Goal: Transaction & Acquisition: Download file/media

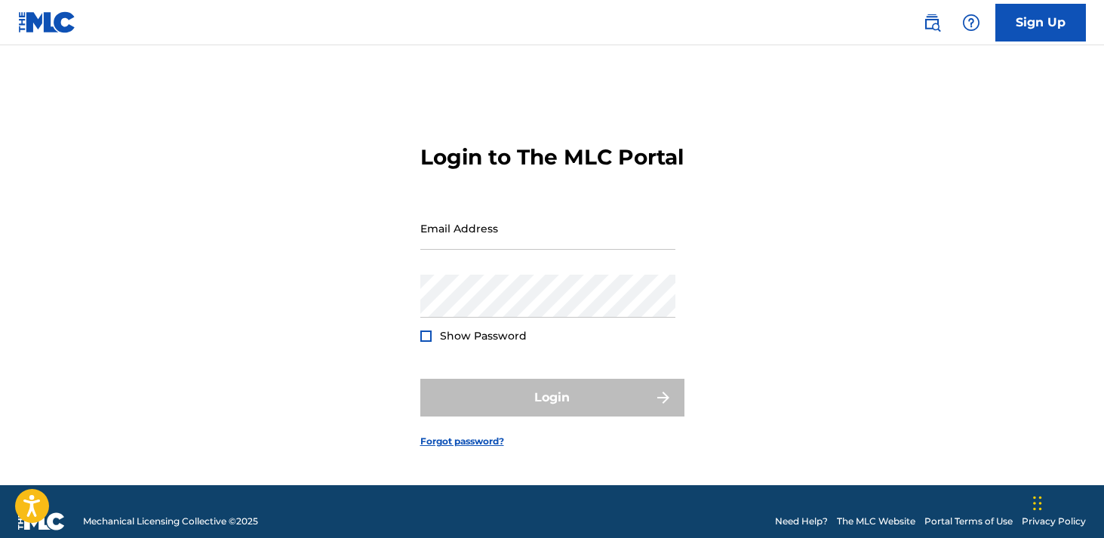
click at [521, 250] on input "Email Address" at bounding box center [547, 228] width 255 height 43
type input "[EMAIL_ADDRESS][DOMAIN_NAME]"
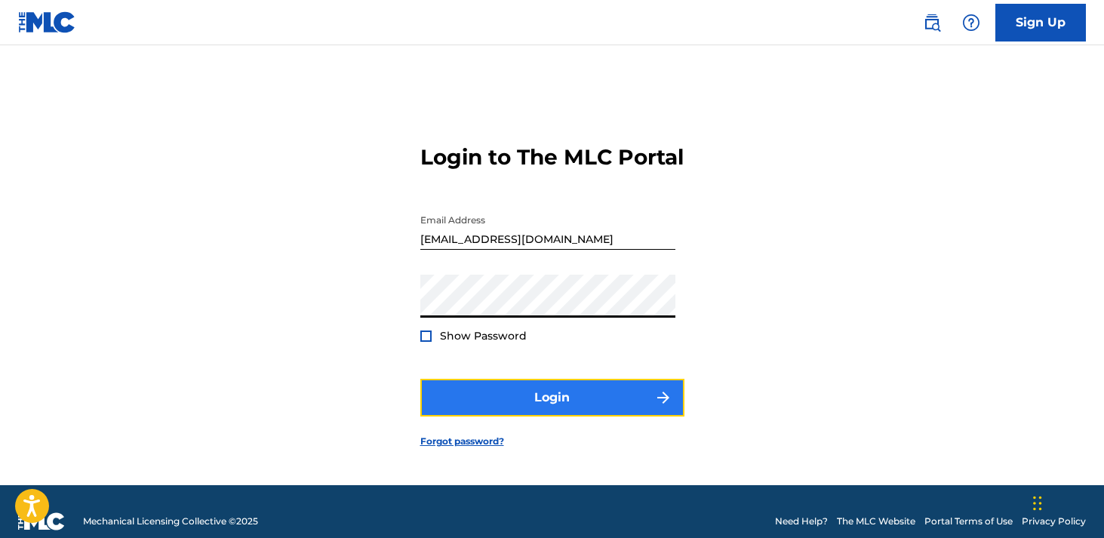
click at [557, 406] on button "Login" at bounding box center [552, 398] width 264 height 38
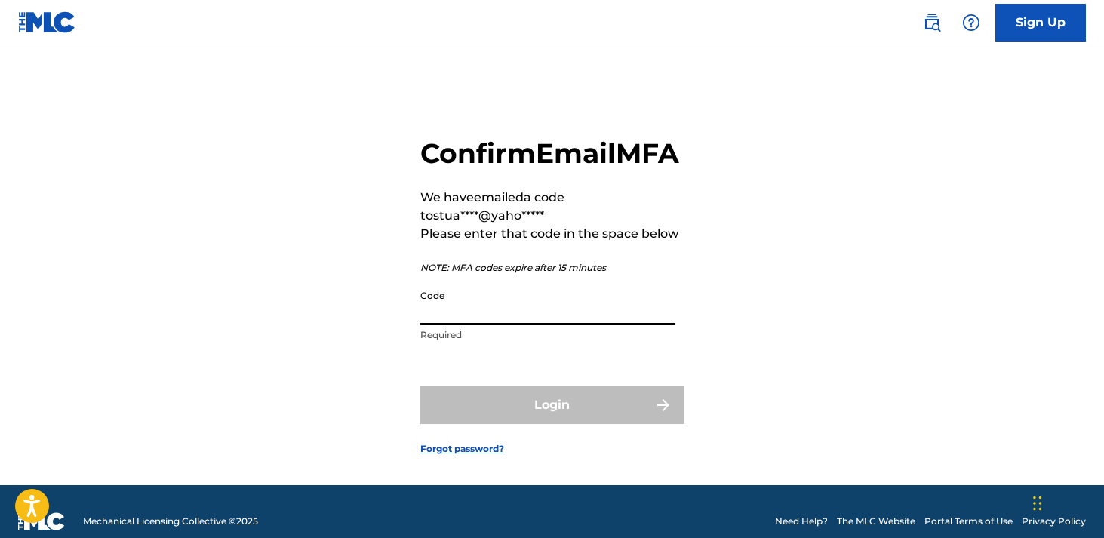
click at [463, 325] on input "Code" at bounding box center [547, 303] width 255 height 43
paste input "599765"
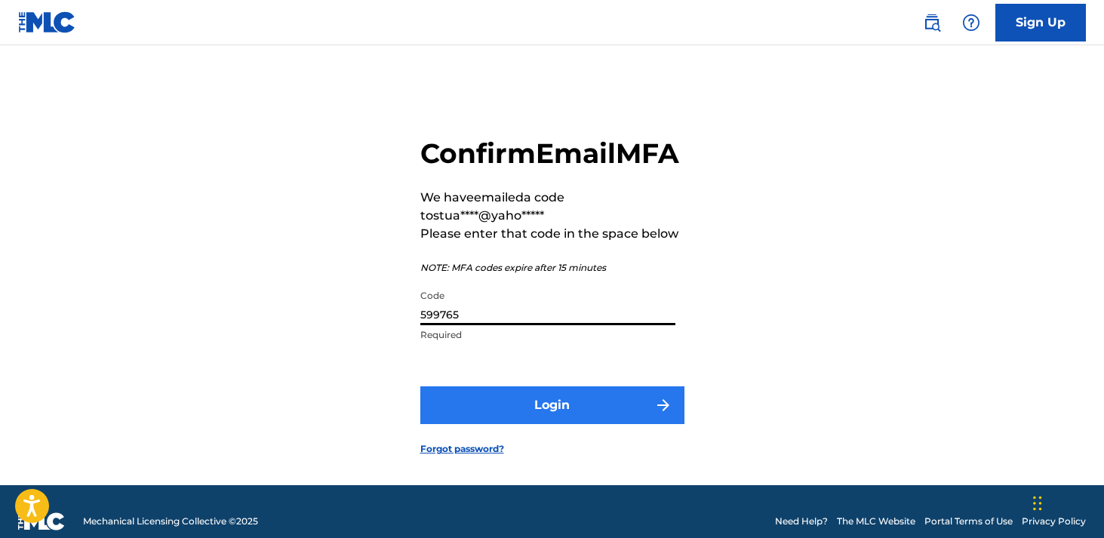
type input "599765"
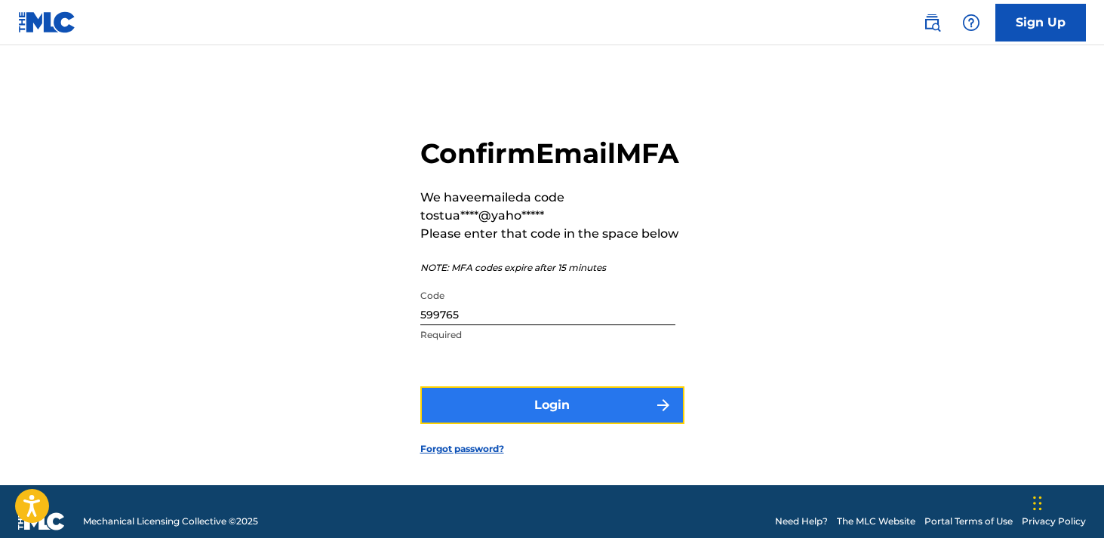
click at [515, 424] on button "Login" at bounding box center [552, 405] width 264 height 38
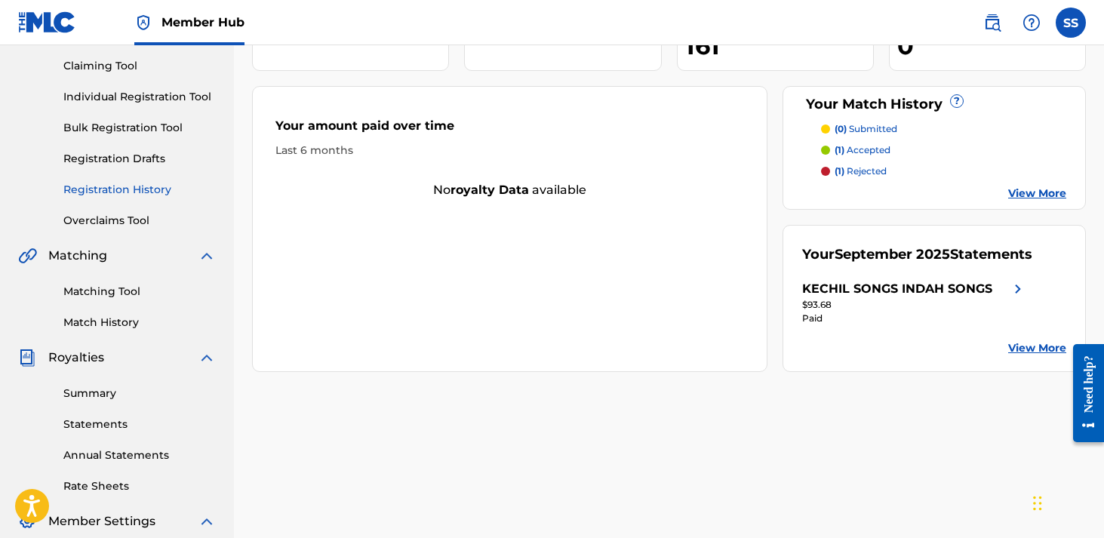
scroll to position [192, 0]
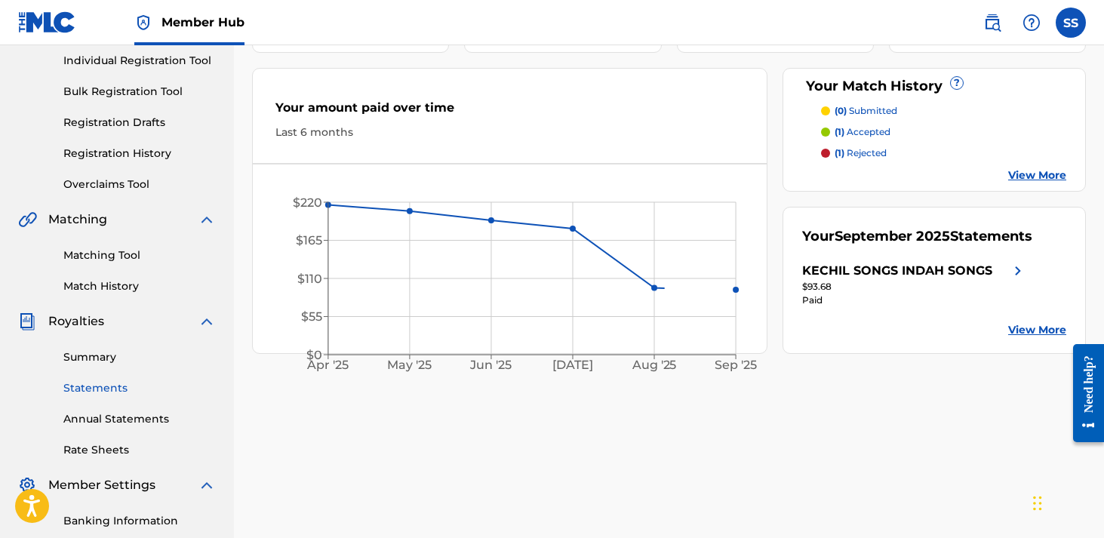
click at [106, 386] on link "Statements" at bounding box center [139, 388] width 152 height 16
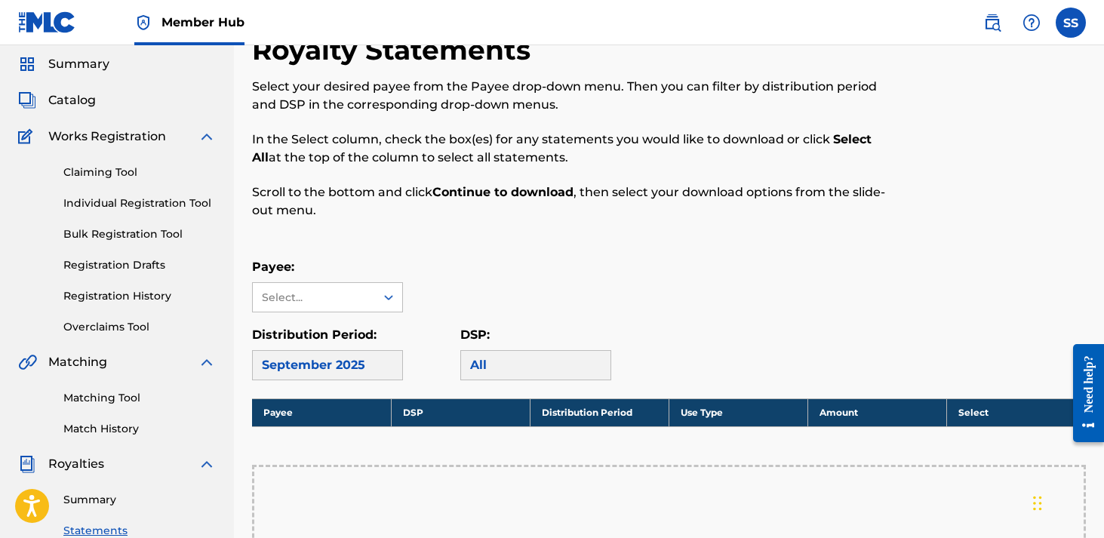
scroll to position [77, 0]
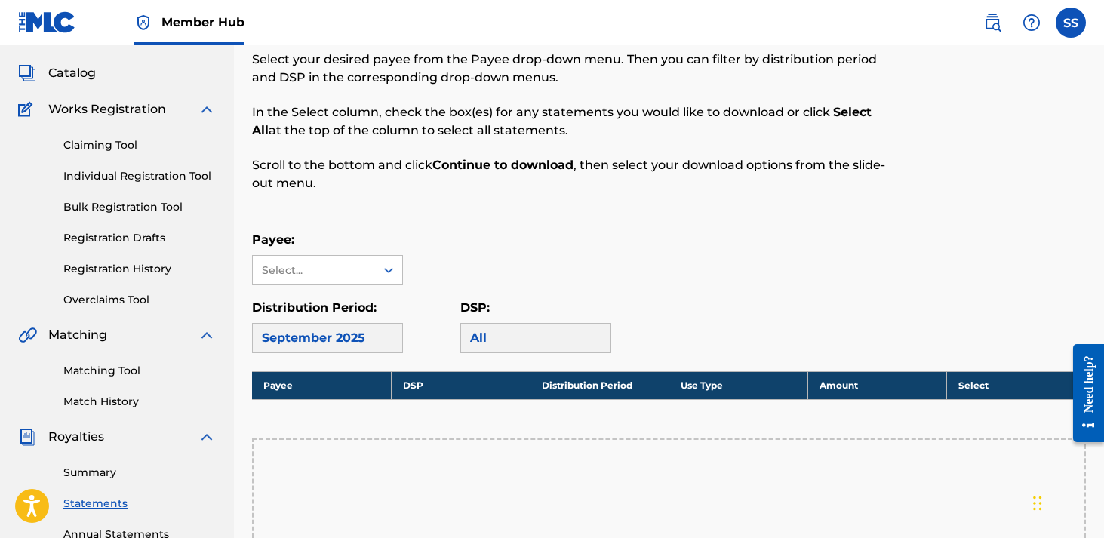
click at [343, 345] on div "September 2025" at bounding box center [327, 338] width 151 height 30
click at [387, 264] on icon at bounding box center [388, 270] width 15 height 15
click at [349, 301] on div "KECHIL SONGS INDAH SONGS" at bounding box center [327, 313] width 149 height 56
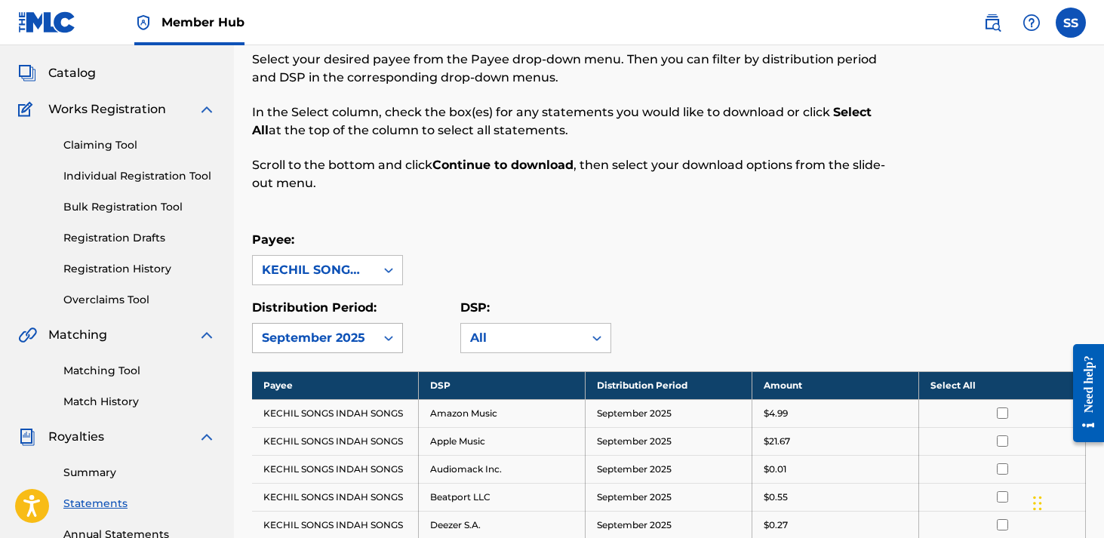
click at [388, 337] on icon at bounding box center [388, 337] width 15 height 15
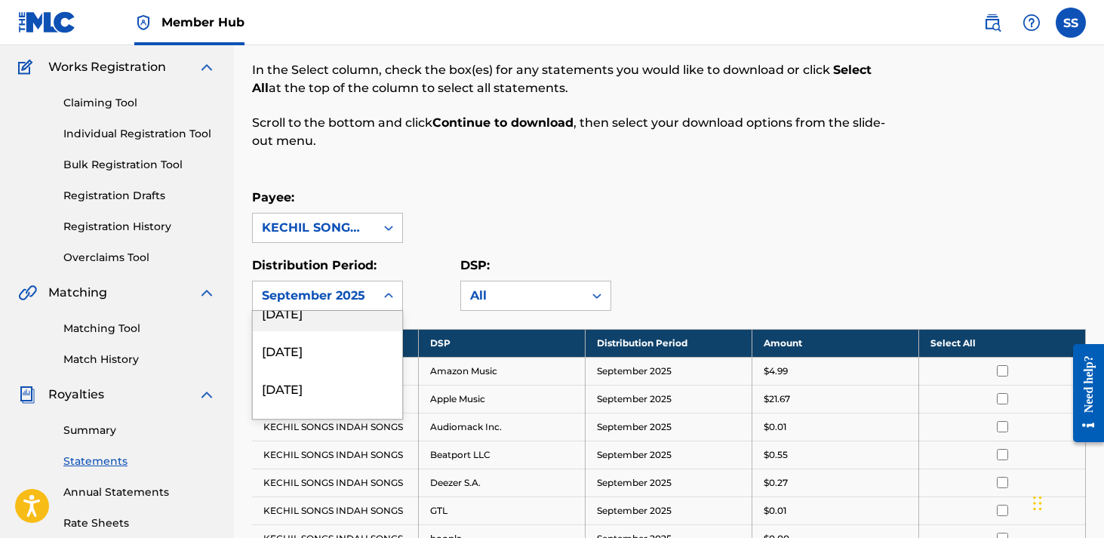
scroll to position [64, 0]
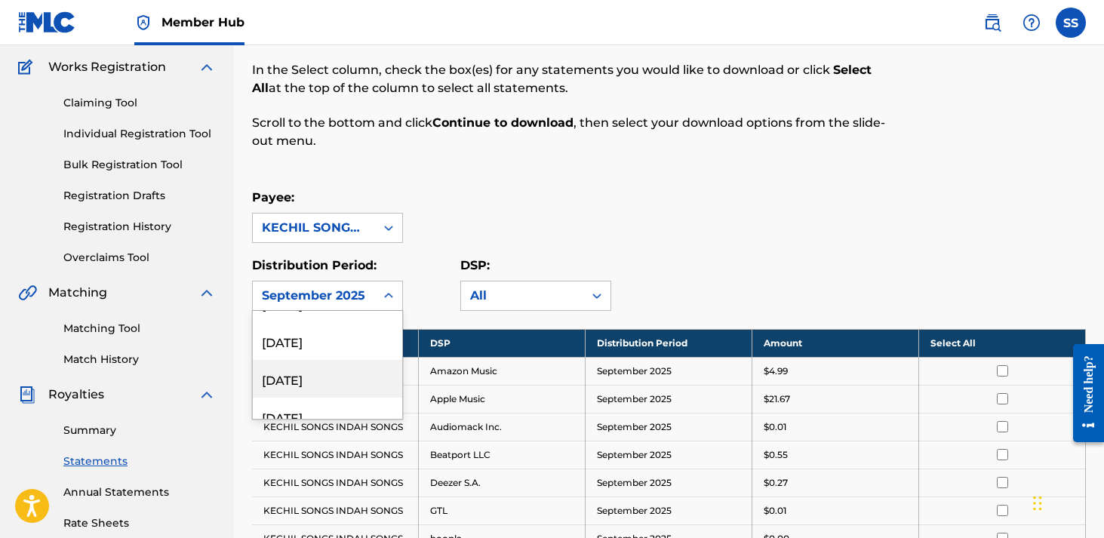
click at [342, 373] on div "[DATE]" at bounding box center [327, 379] width 149 height 38
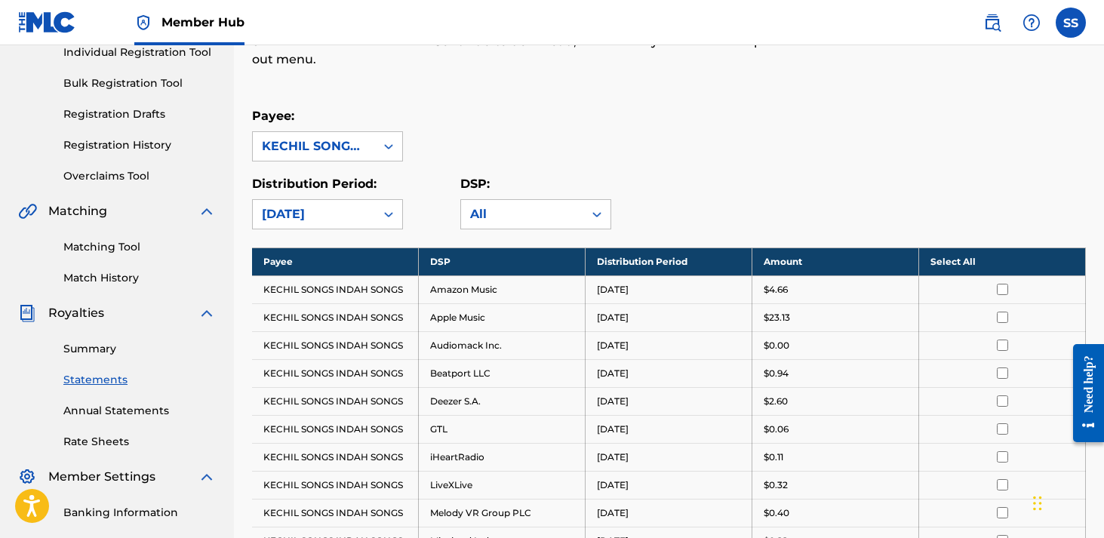
scroll to position [259, 0]
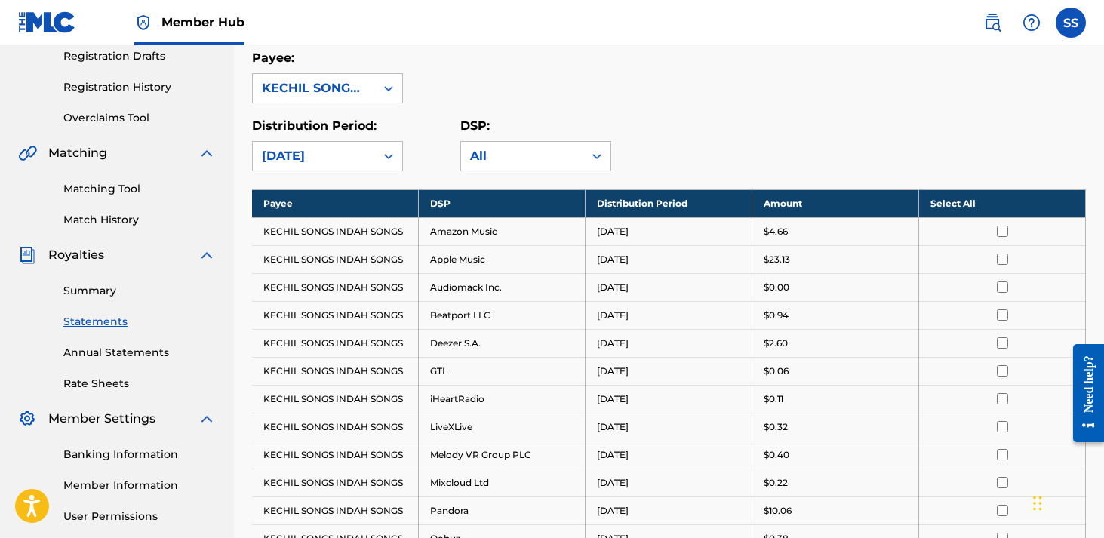
click at [1013, 201] on th "Select All" at bounding box center [1002, 203] width 167 height 28
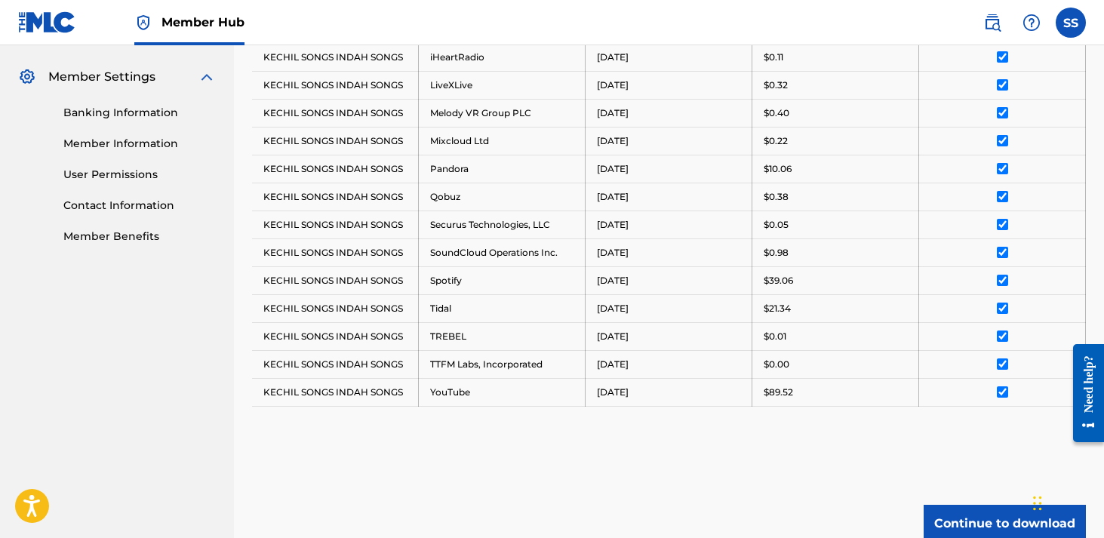
scroll to position [737, 0]
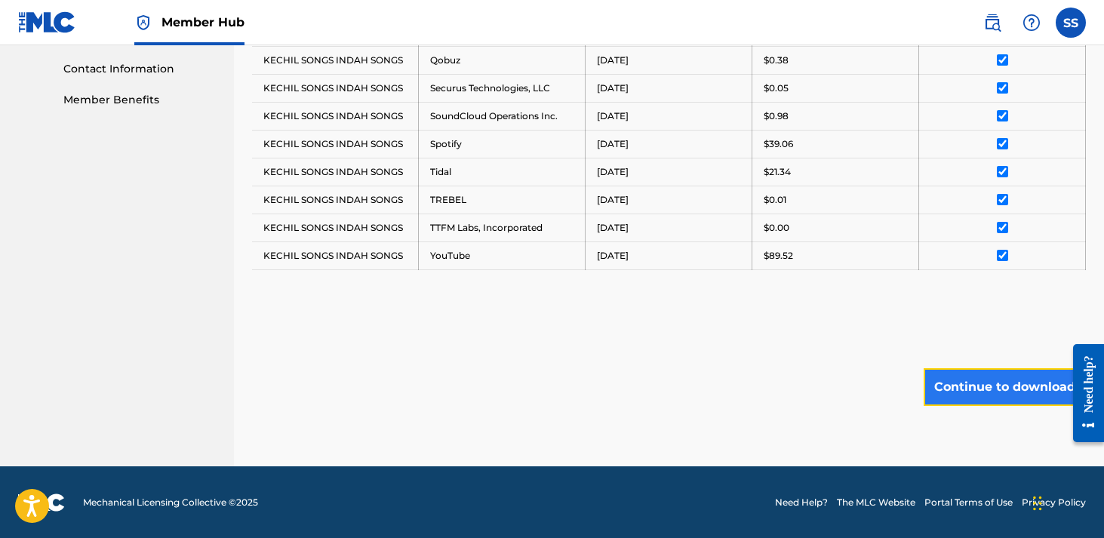
click at [991, 373] on button "Continue to download" at bounding box center [1004, 387] width 162 height 38
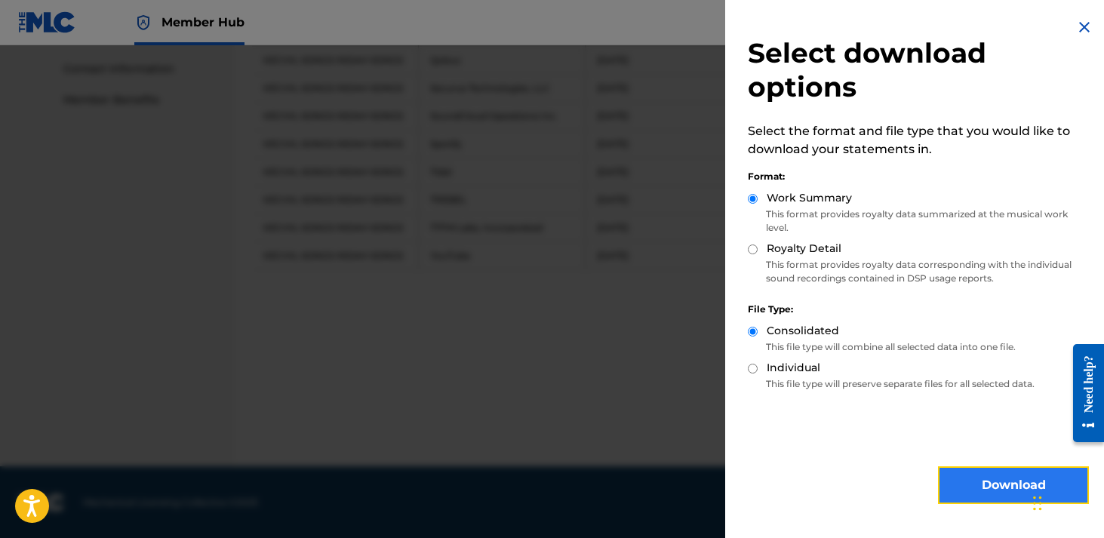
click at [1007, 484] on button "Download" at bounding box center [1013, 485] width 151 height 38
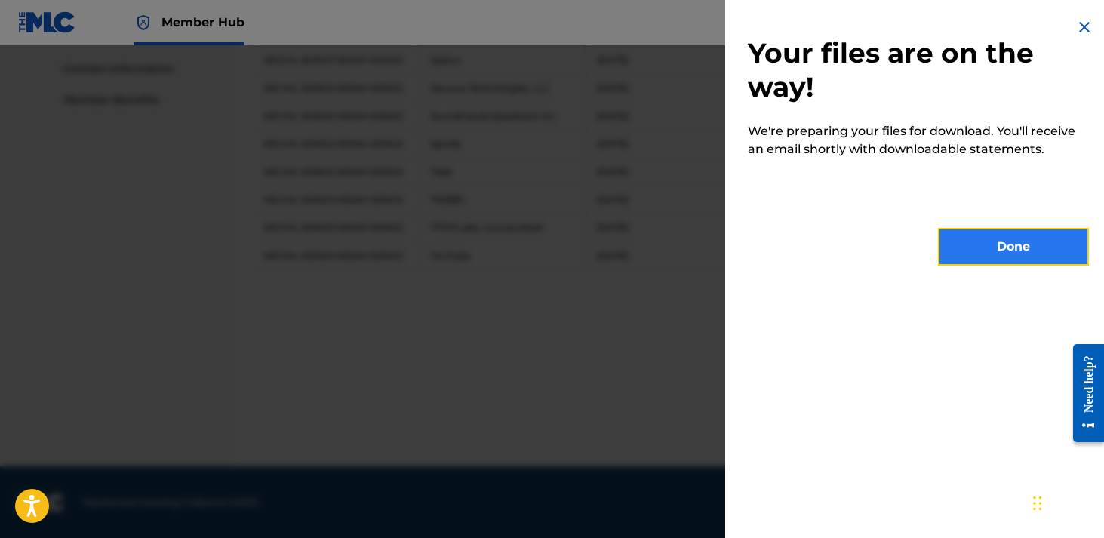
click at [1017, 256] on button "Done" at bounding box center [1013, 247] width 151 height 38
